Goal: Transaction & Acquisition: Purchase product/service

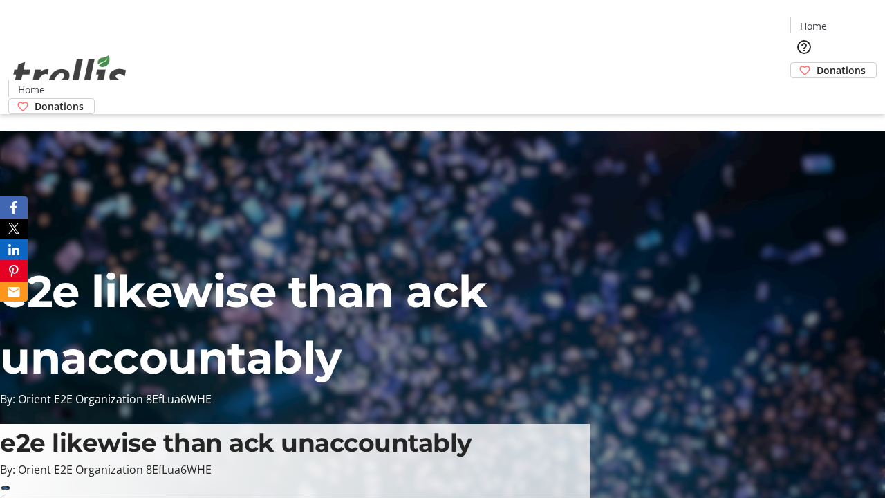
click at [817, 63] on span "Donations" at bounding box center [841, 70] width 49 height 15
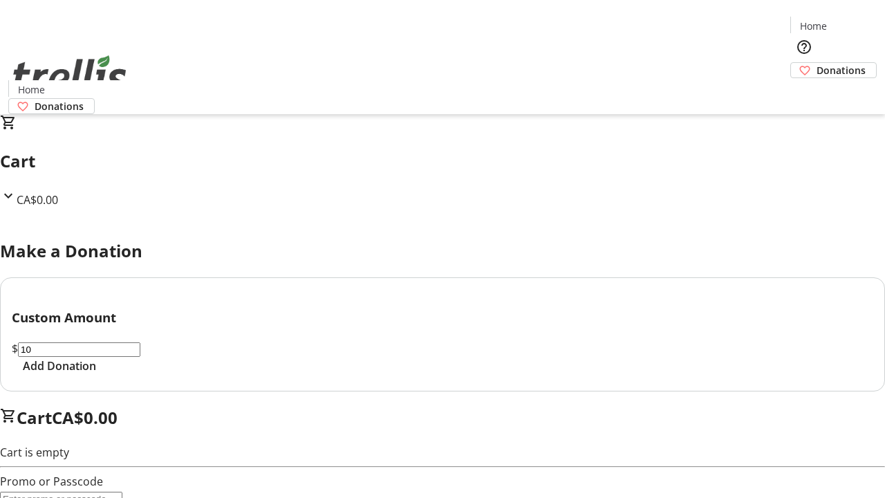
click at [96, 374] on span "Add Donation" at bounding box center [59, 365] width 73 height 17
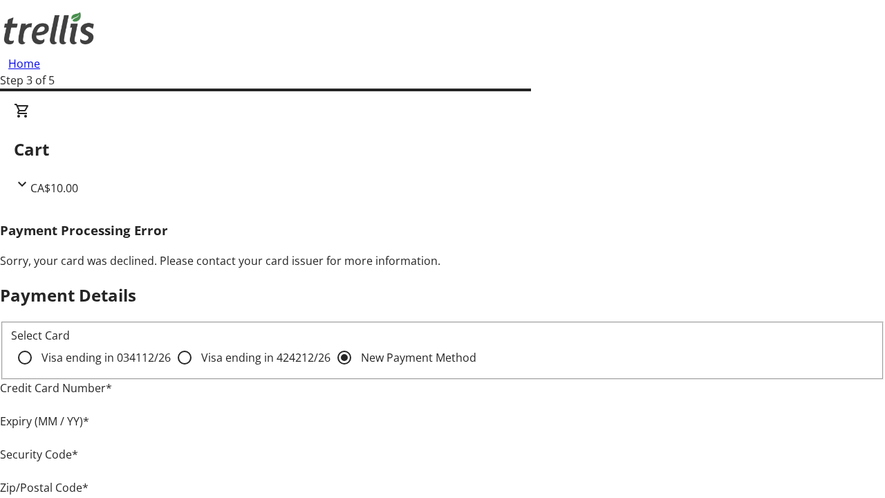
click at [171, 369] on input "Visa ending in 4242 12/26" at bounding box center [185, 358] width 28 height 28
radio input "true"
